Goal: Information Seeking & Learning: Learn about a topic

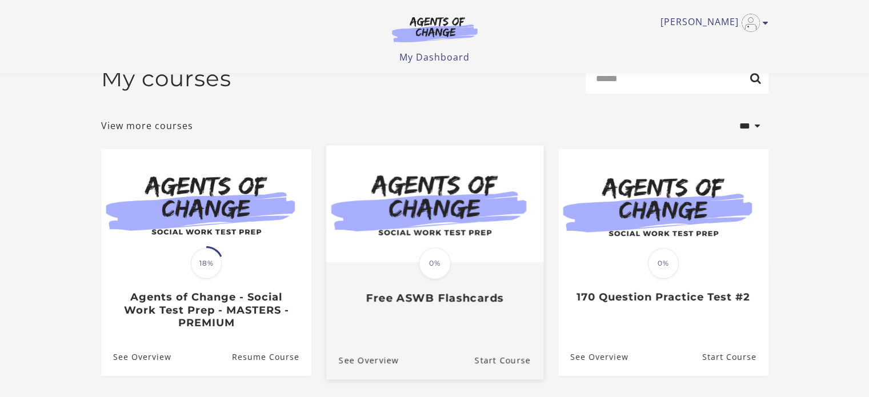
scroll to position [114, 0]
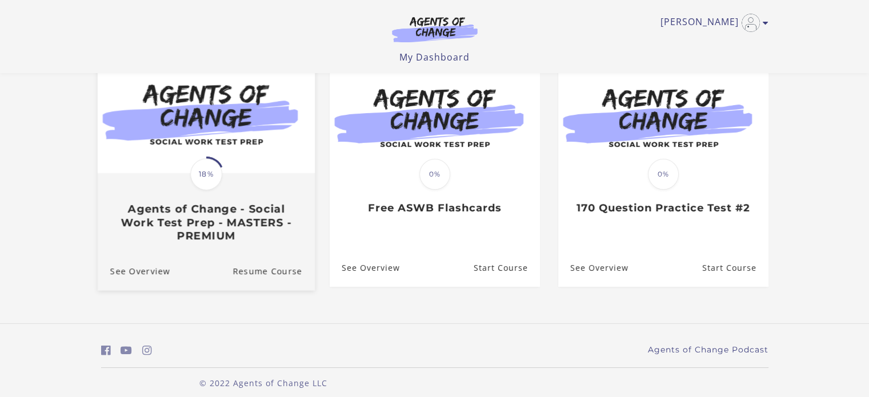
click at [249, 231] on h3 "Agents of Change - Social Work Test Prep - MASTERS - PREMIUM" at bounding box center [206, 223] width 192 height 40
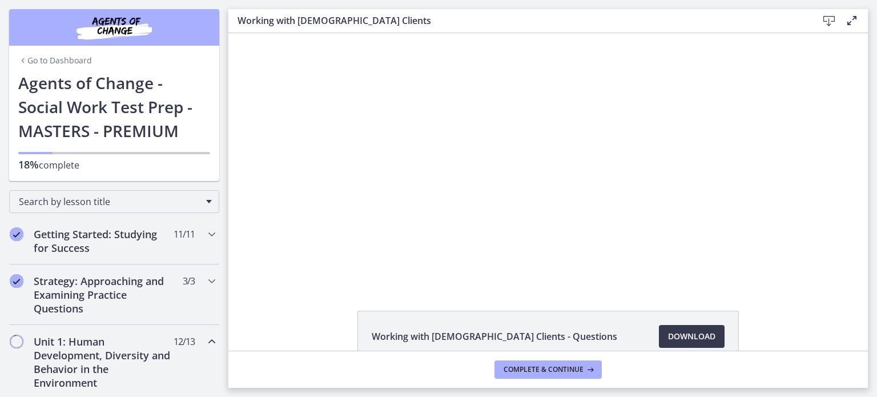
click at [828, 267] on div "Click for sound @keyframes VOLUME_SMALL_WAVE_FLASH { 0% { opacity: 0; } 33% { o…" at bounding box center [548, 158] width 640 height 251
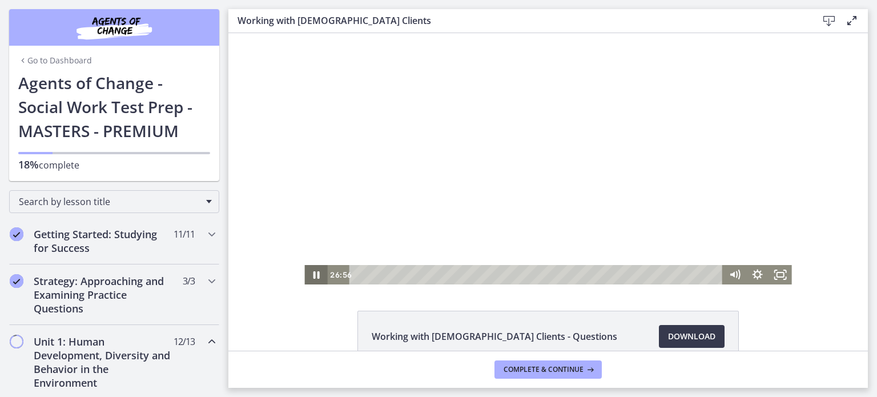
click at [315, 277] on icon "Pause" at bounding box center [316, 274] width 6 height 7
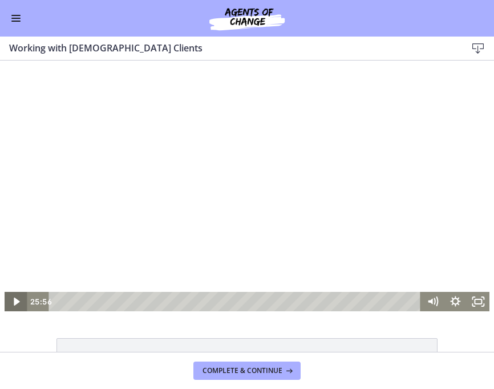
click at [9, 299] on icon "Play Video" at bounding box center [16, 301] width 23 height 19
click at [14, 303] on icon "Pause" at bounding box center [16, 301] width 6 height 7
click at [14, 303] on icon "Play Video" at bounding box center [17, 301] width 6 height 8
click at [14, 301] on icon "Pause" at bounding box center [16, 301] width 6 height 7
click at [13, 303] on icon "Play Video" at bounding box center [16, 302] width 7 height 10
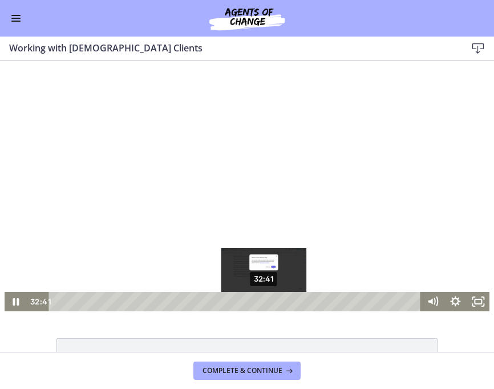
click at [261, 300] on div "Playbar" at bounding box center [264, 302] width 6 height 6
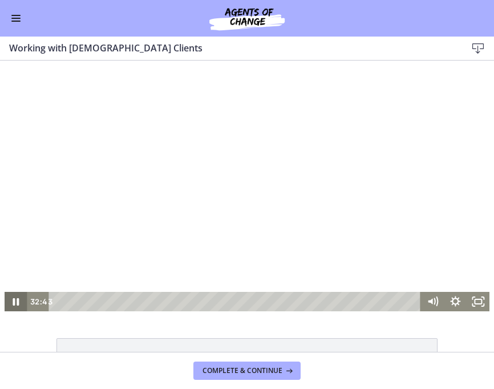
click at [13, 299] on icon "Pause" at bounding box center [16, 301] width 23 height 19
click at [14, 305] on icon "Play Video" at bounding box center [16, 301] width 23 height 19
click at [14, 305] on icon "Pause" at bounding box center [15, 301] width 27 height 23
click at [14, 305] on icon "Play Video" at bounding box center [16, 301] width 27 height 23
click at [7, 300] on icon "Pause" at bounding box center [15, 301] width 27 height 23
